Goal: Information Seeking & Learning: Learn about a topic

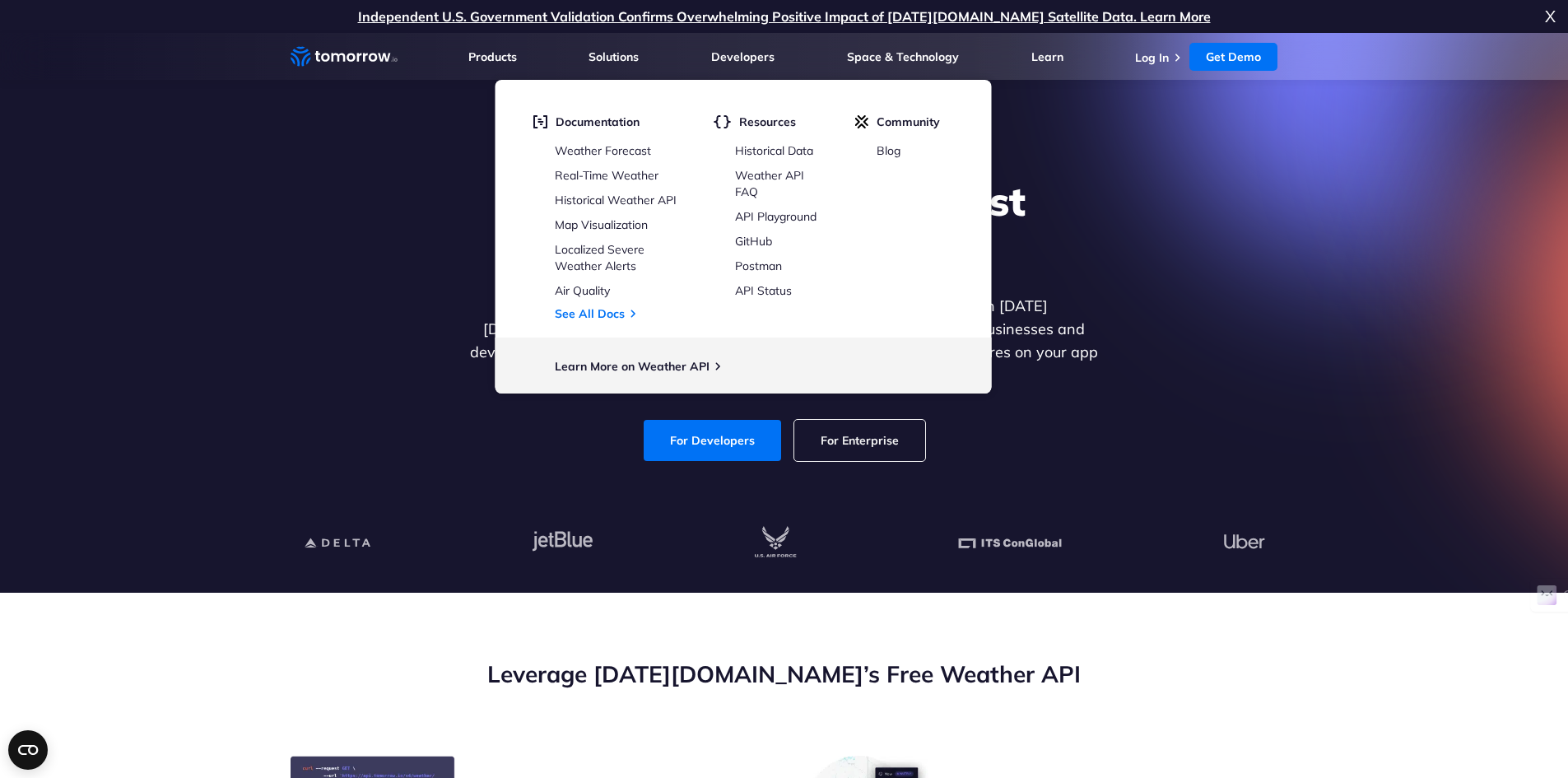
click at [294, 309] on div "Explore the World’s Best Weather API Get reliable and precise weather data thro…" at bounding box center [784, 319] width 1015 height 349
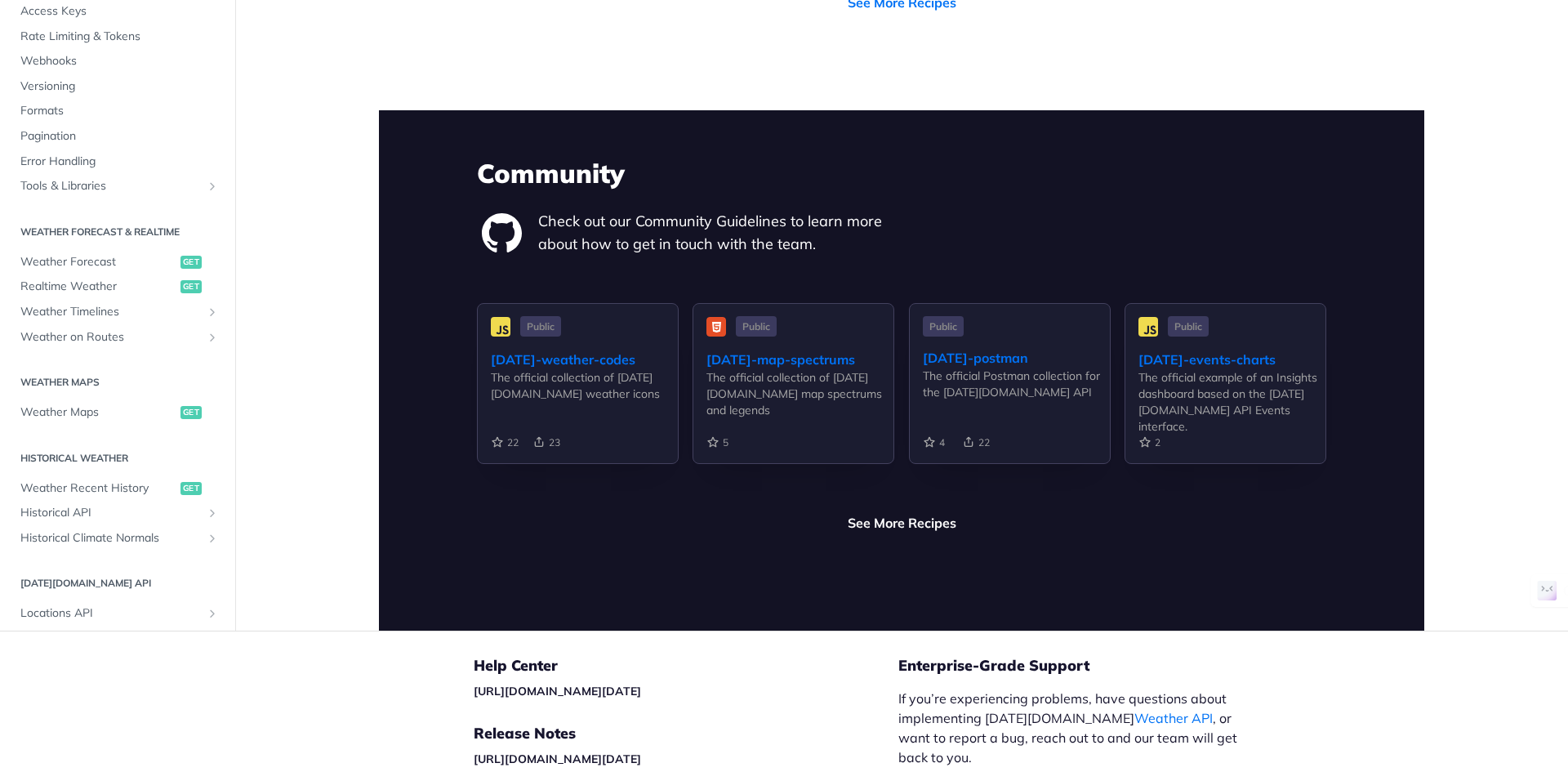
scroll to position [3845, 0]
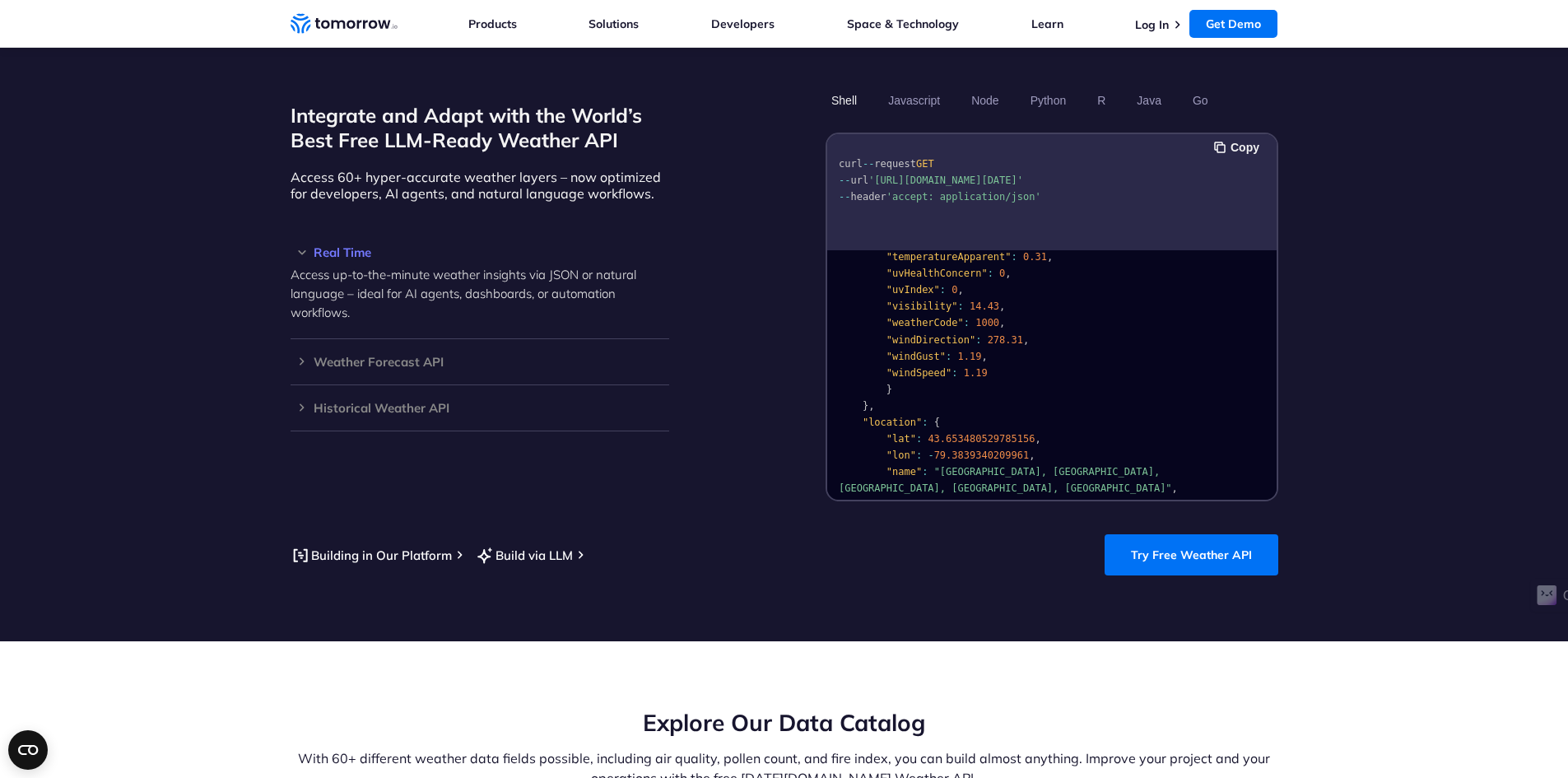
scroll to position [330, 0]
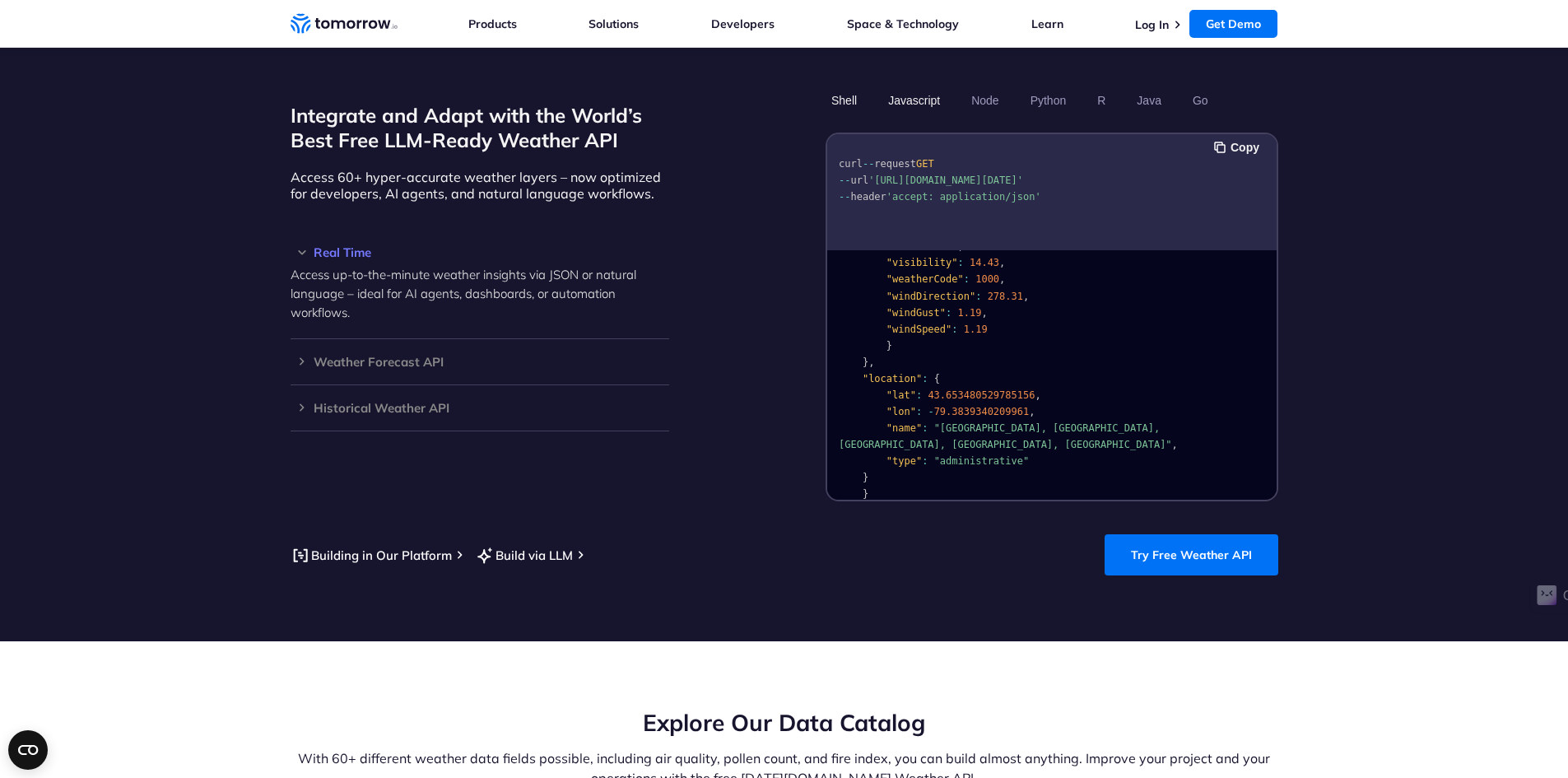
click at [922, 87] on button "Javascript" at bounding box center [914, 101] width 63 height 28
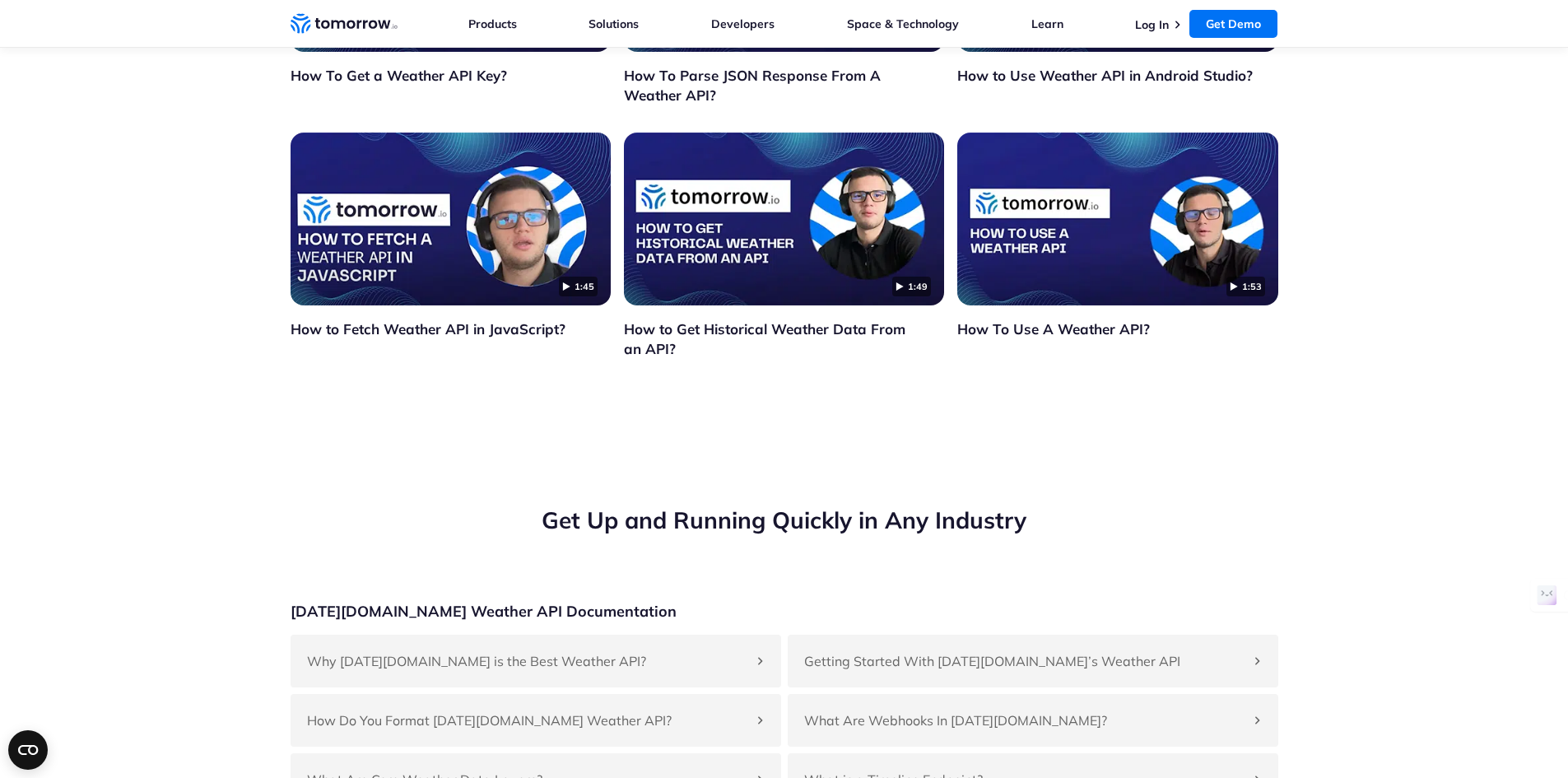
scroll to position [5845, 0]
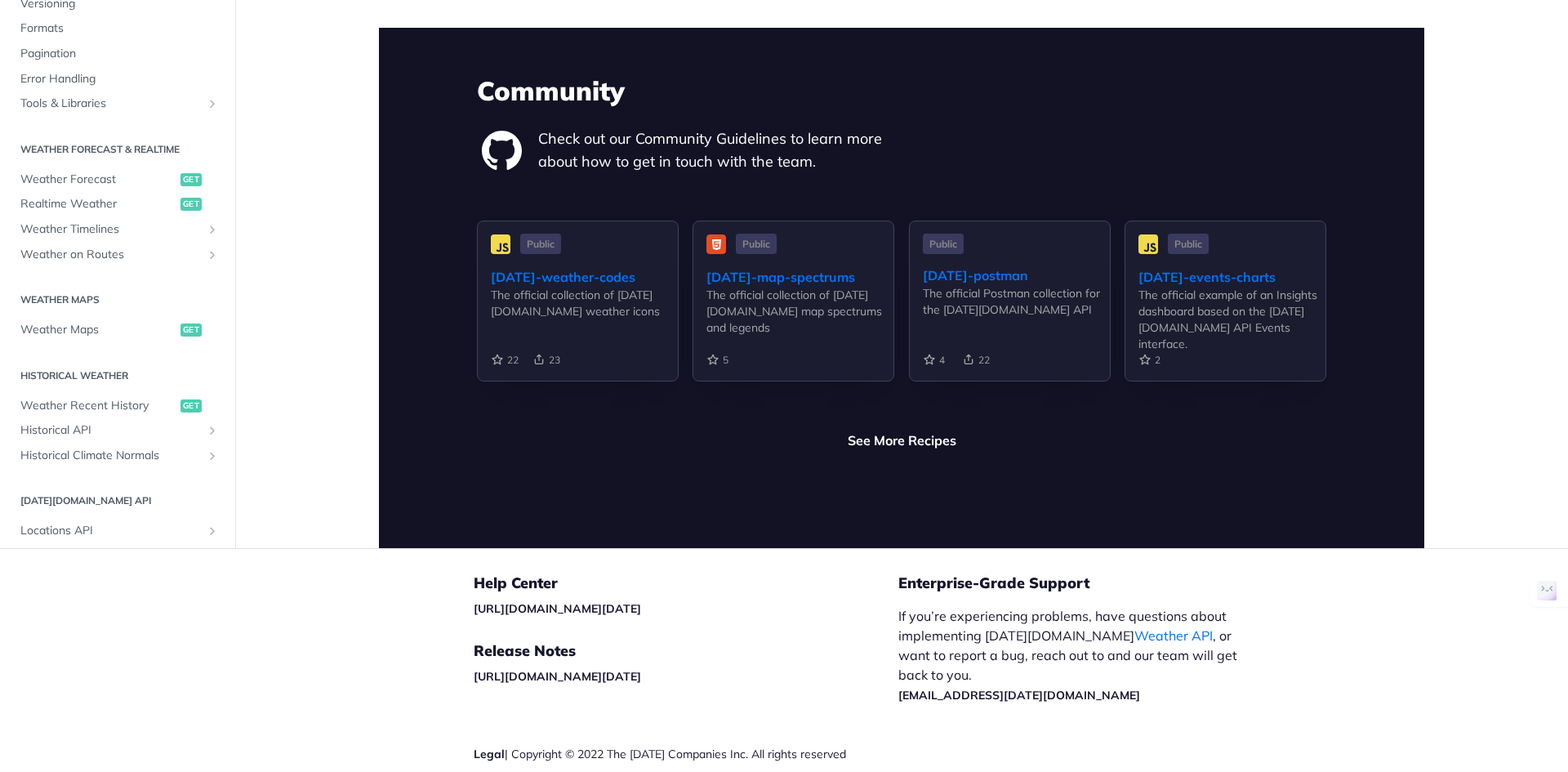
scroll to position [3845, 0]
